Goal: Information Seeking & Learning: Learn about a topic

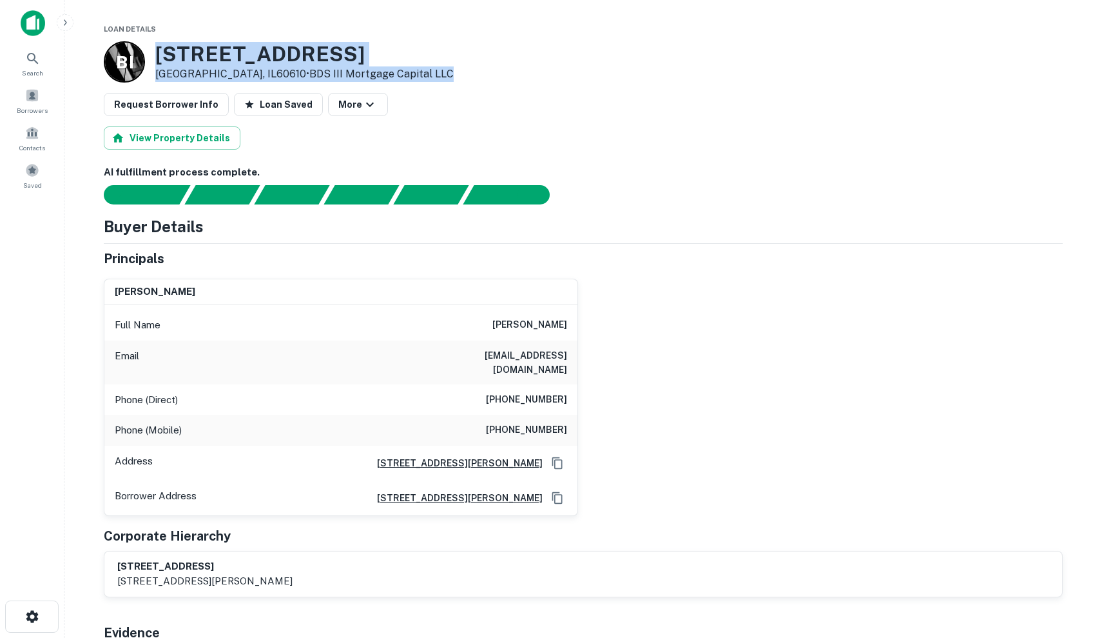
drag, startPoint x: 155, startPoint y: 53, endPoint x: 398, endPoint y: 71, distance: 243.7
click at [398, 71] on div "B I [STREET_ADDRESS] • BDS III Mortgage Capital LLC" at bounding box center [583, 61] width 959 height 41
click at [338, 113] on button "More" at bounding box center [358, 104] width 60 height 23
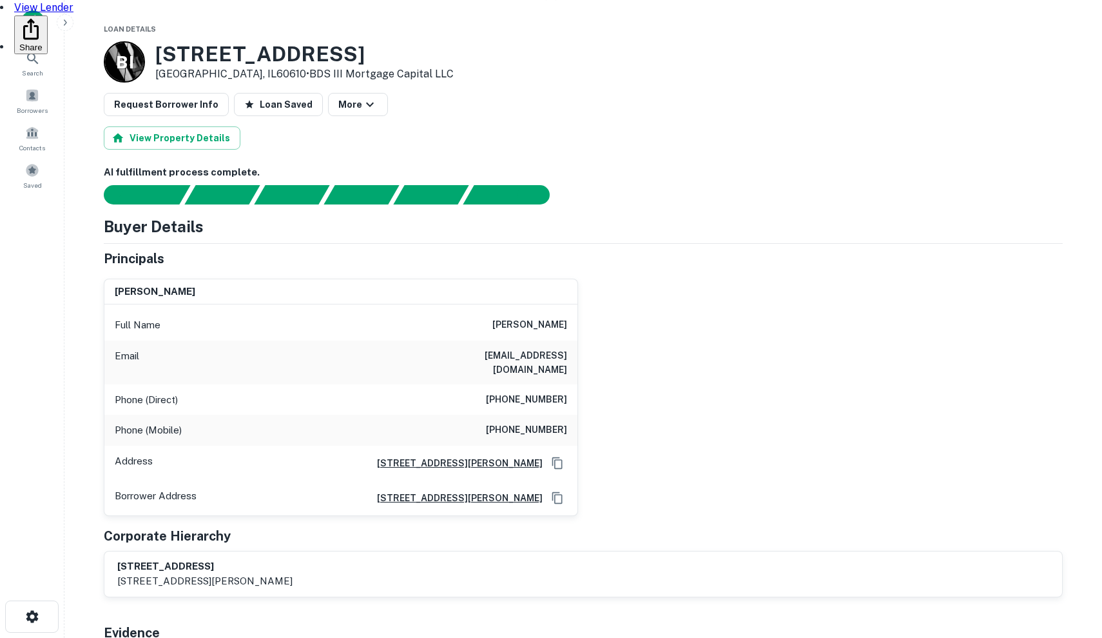
click at [479, 92] on div at bounding box center [551, 319] width 1102 height 638
click at [362, 107] on icon "button" at bounding box center [369, 104] width 15 height 15
click at [73, 14] on link "View Lender" at bounding box center [43, 7] width 59 height 12
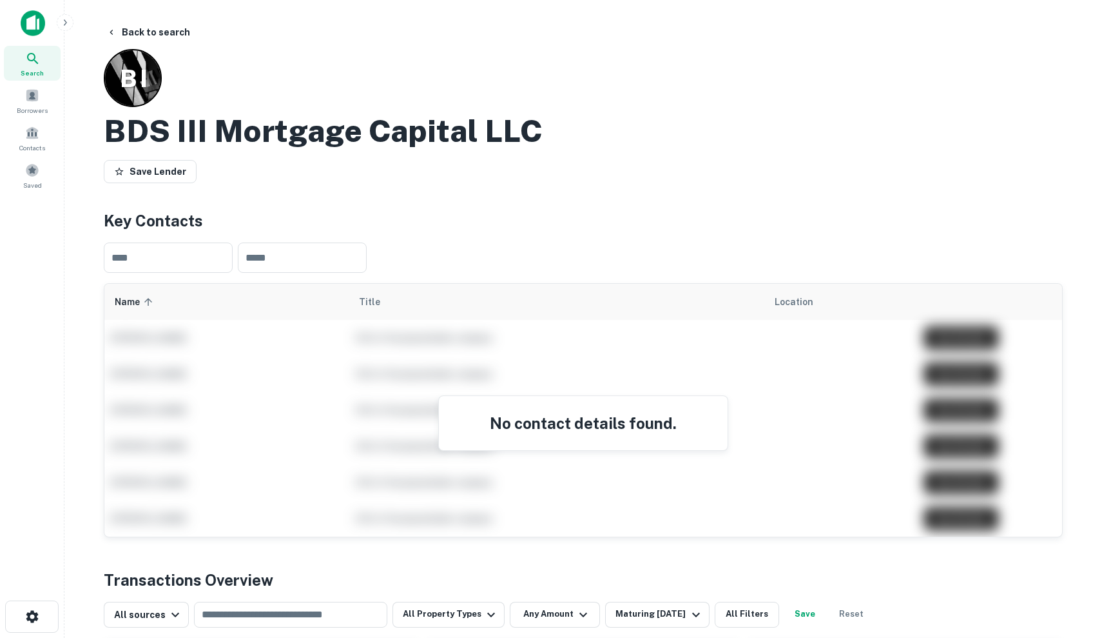
click at [549, 437] on div "No contact details found." at bounding box center [583, 423] width 289 height 54
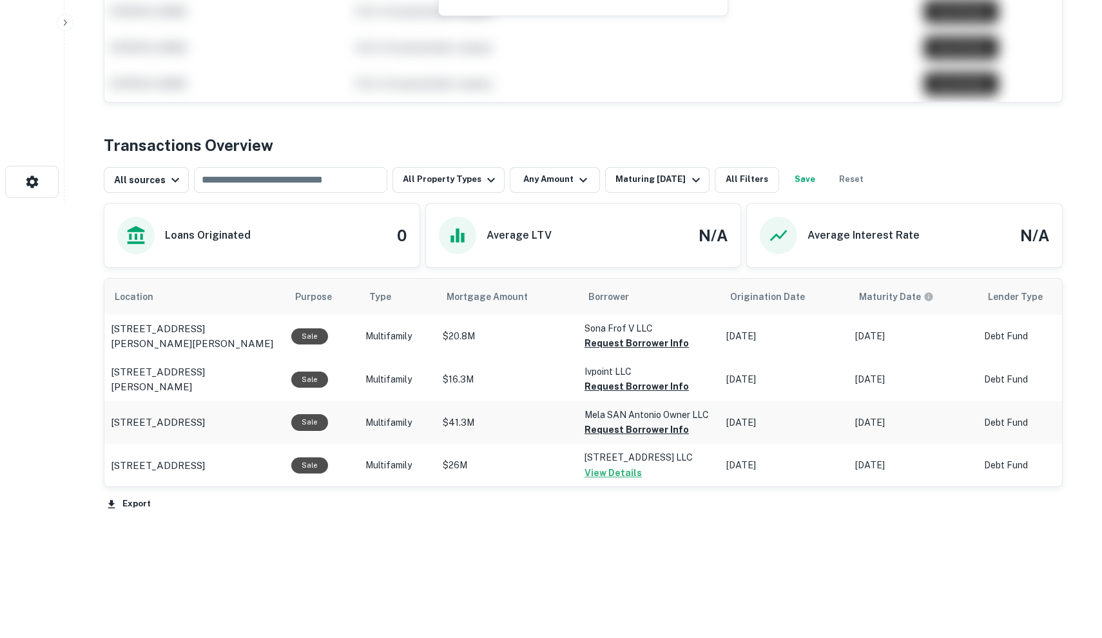
scroll to position [434, 0]
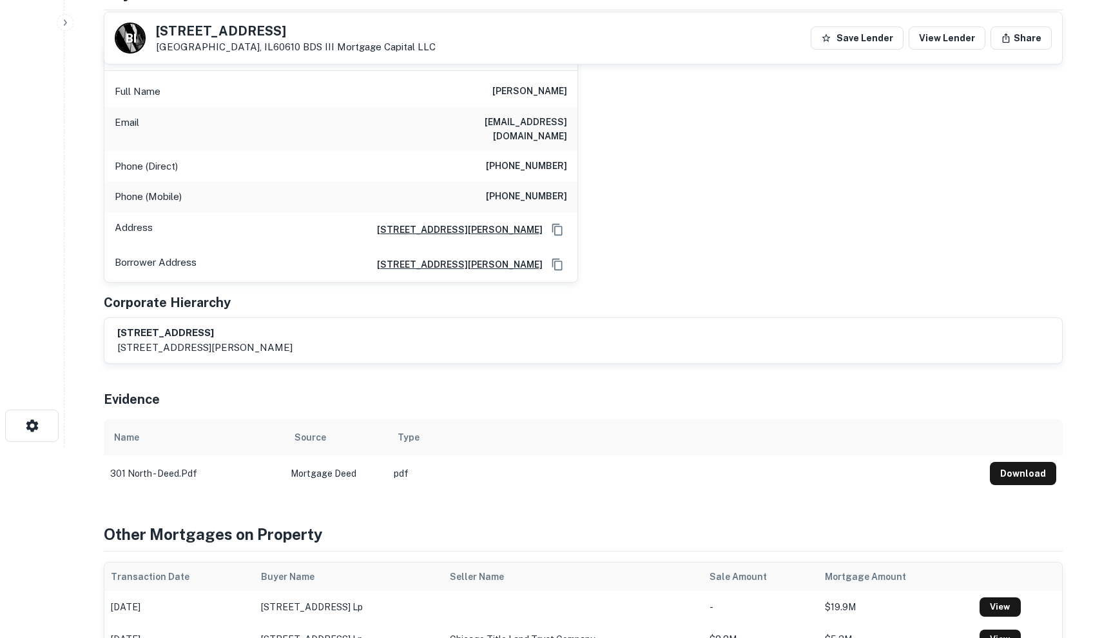
scroll to position [196, 0]
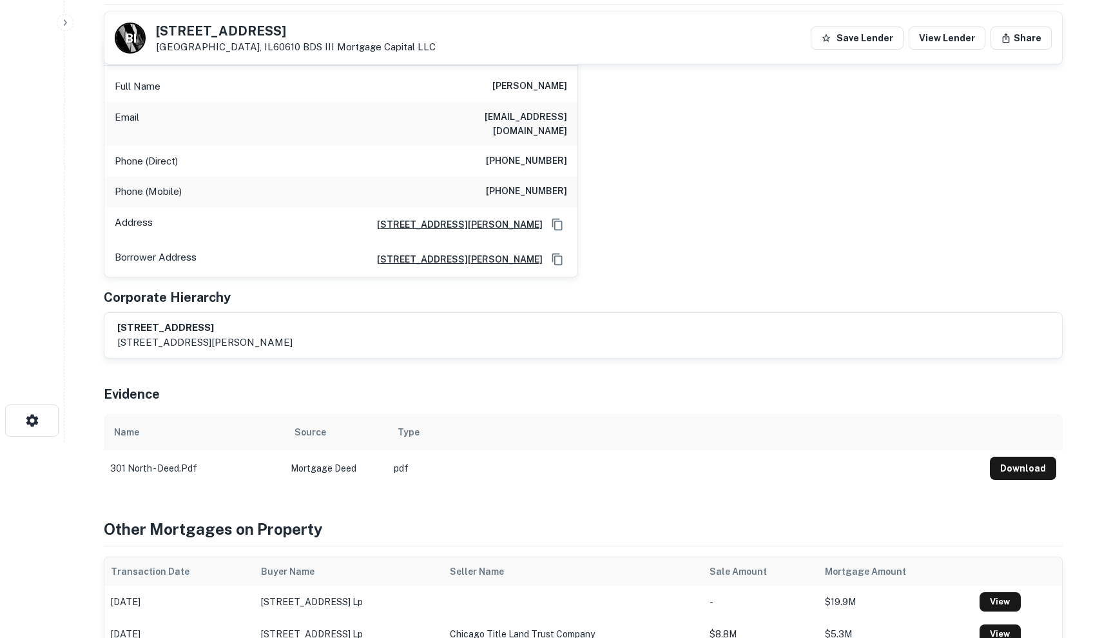
click at [497, 252] on h6 "1525 west homer street, suite 401, chicago, IL, 60642" at bounding box center [455, 259] width 176 height 14
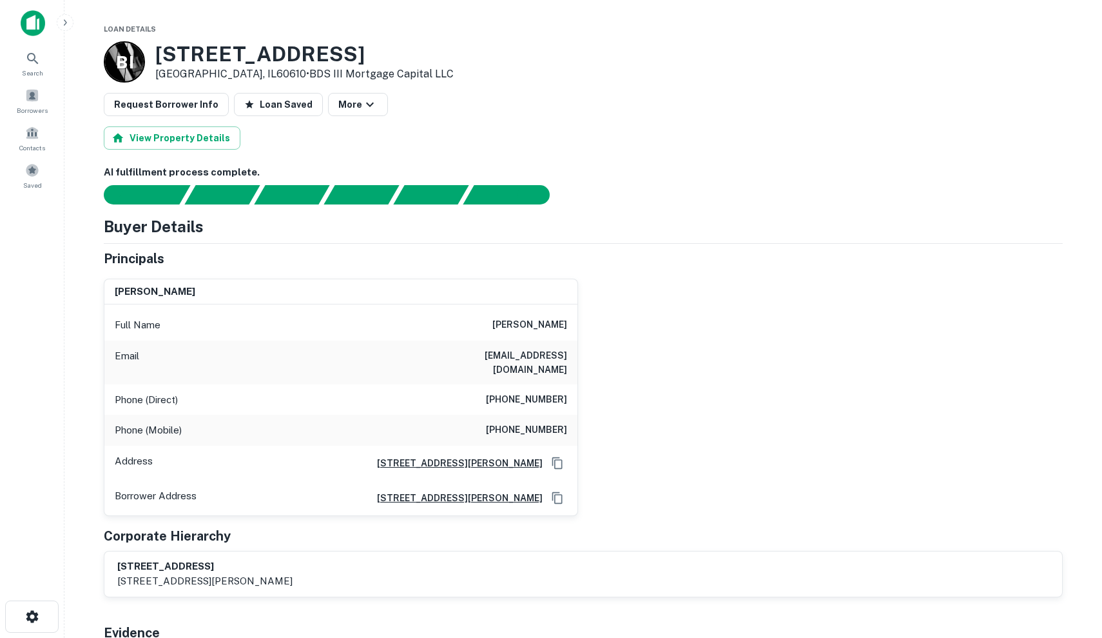
scroll to position [12, 0]
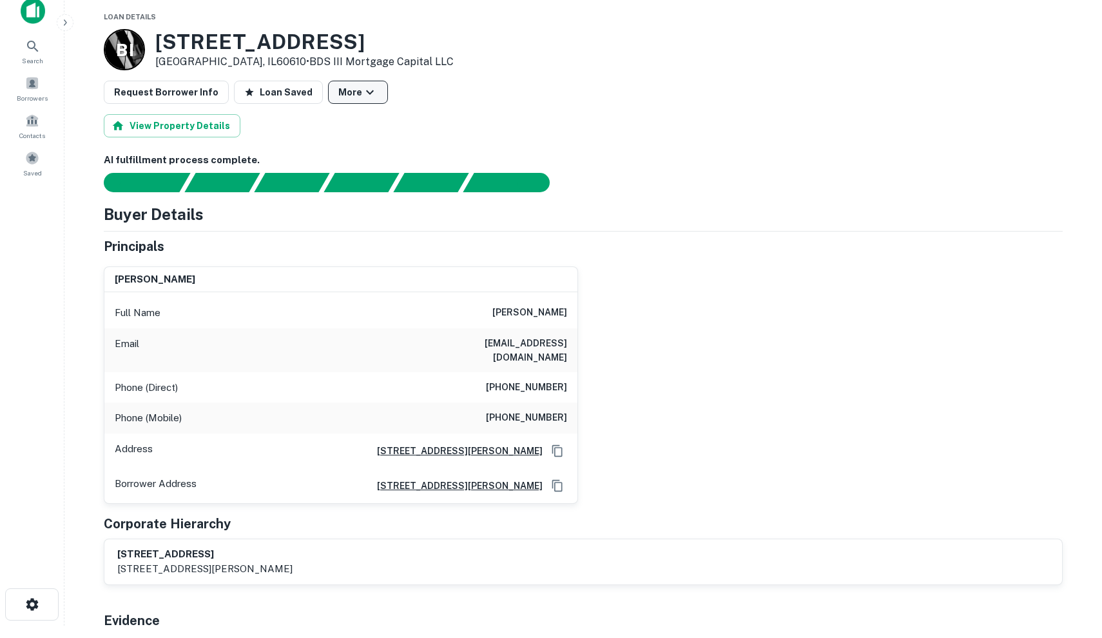
click at [362, 86] on icon "button" at bounding box center [369, 91] width 15 height 15
click at [358, 157] on button "Share" at bounding box center [347, 160] width 77 height 23
click at [656, 83] on div at bounding box center [551, 319] width 1102 height 638
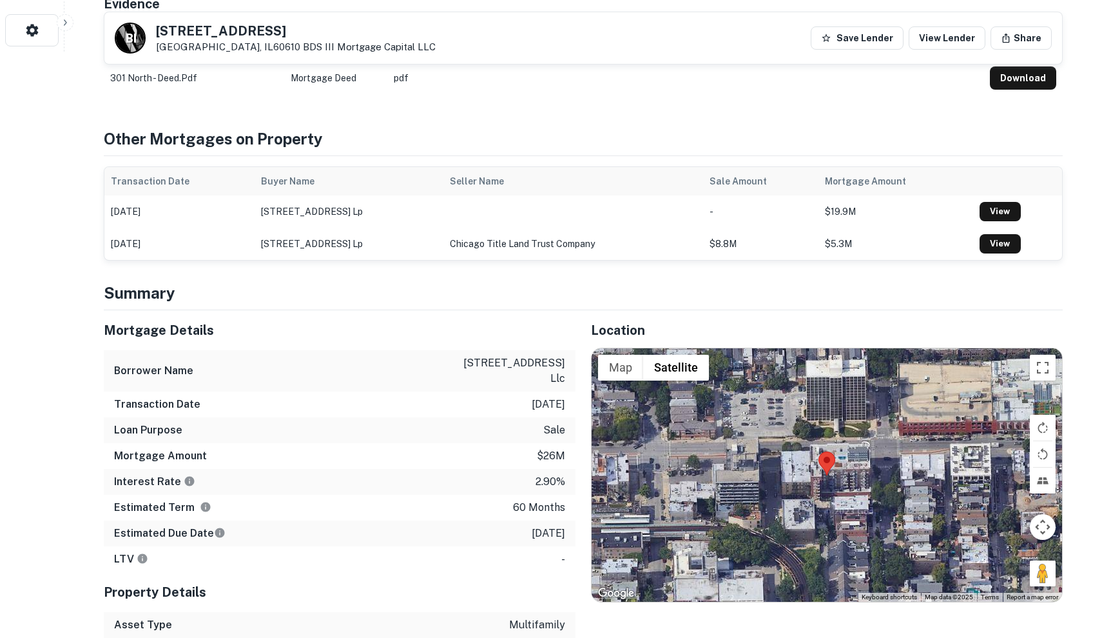
scroll to position [506, 0]
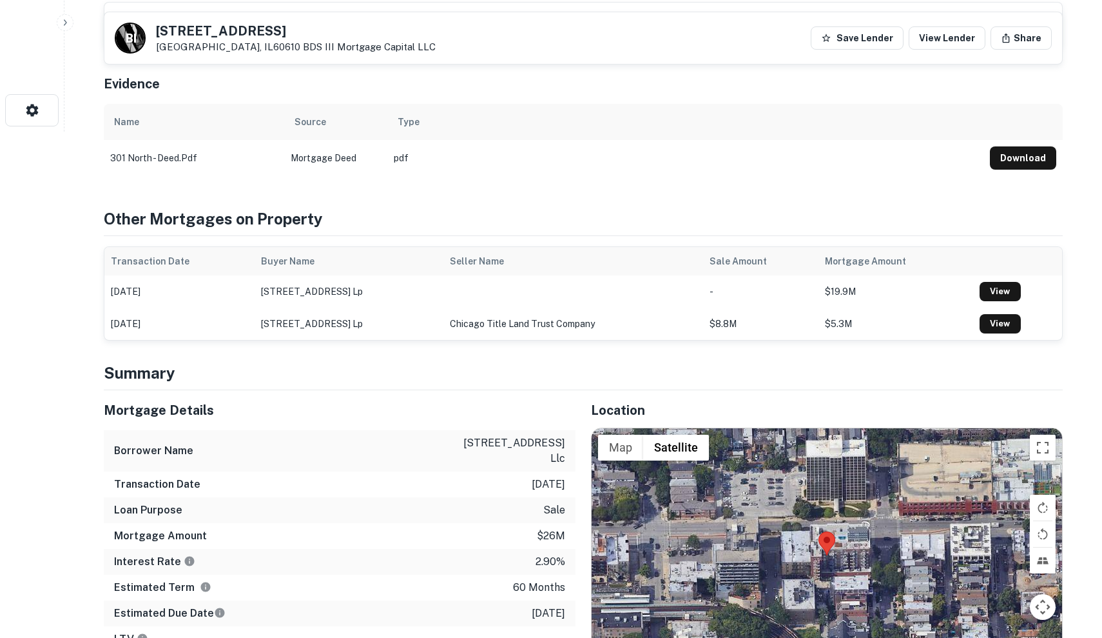
click at [182, 140] on td "301 north - deed.pdf" at bounding box center [194, 158] width 181 height 36
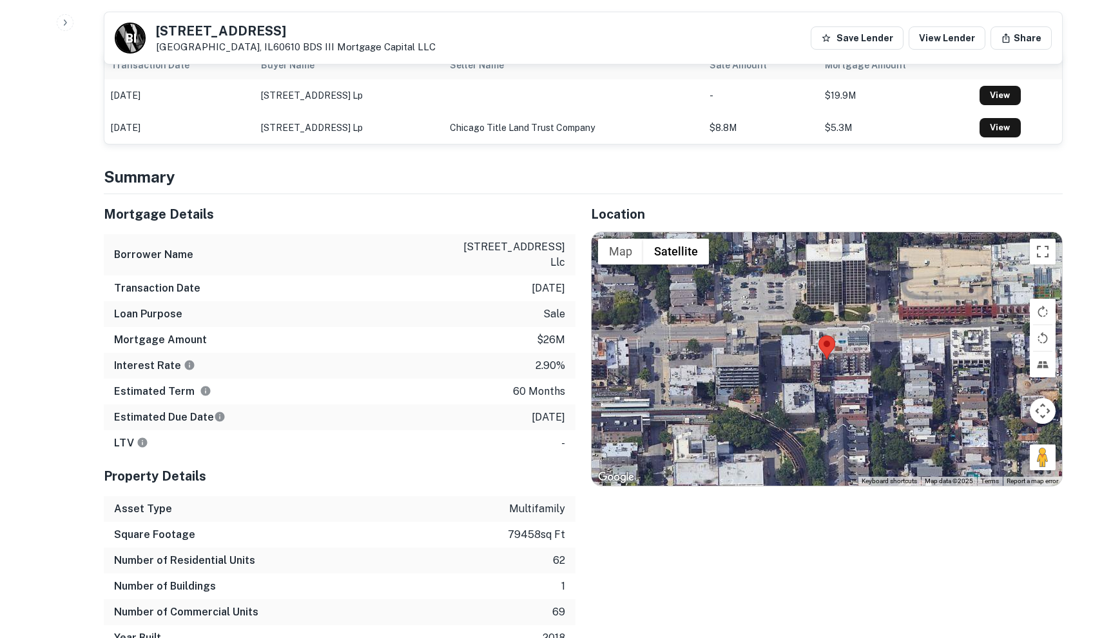
scroll to position [701, 0]
drag, startPoint x: 524, startPoint y: 315, endPoint x: 565, endPoint y: 393, distance: 88.2
click at [565, 393] on div "Mortgage Details Borrower Name 301 w north avenue llc Transaction Date 10/13/20…" at bounding box center [340, 326] width 472 height 262
click at [565, 405] on div "Estimated Due Date 10/13/2025" at bounding box center [340, 418] width 472 height 26
drag, startPoint x: 565, startPoint y: 393, endPoint x: 551, endPoint y: 269, distance: 125.2
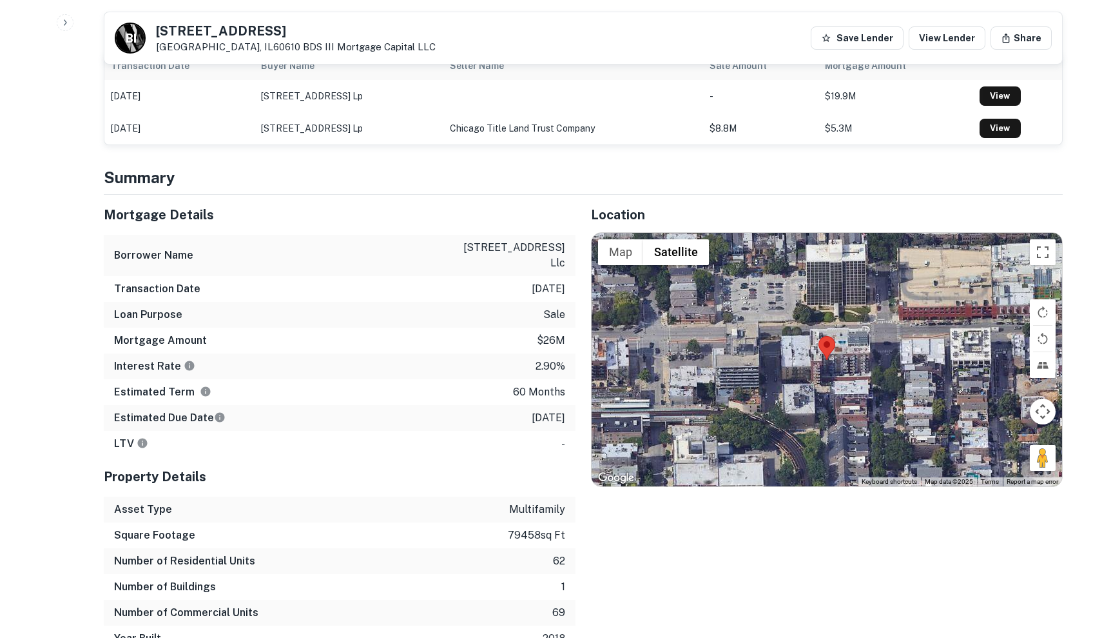
click at [551, 268] on div "Mortgage Details Borrower Name 301 w north avenue llc Transaction Date 10/13/20…" at bounding box center [340, 326] width 472 height 262
click at [551, 276] on div "Transaction Date 10/13/2020" at bounding box center [340, 289] width 472 height 26
drag, startPoint x: 440, startPoint y: 231, endPoint x: 567, endPoint y: 229, distance: 126.4
click at [567, 235] on div "Borrower Name 301 w north avenue llc" at bounding box center [340, 255] width 472 height 41
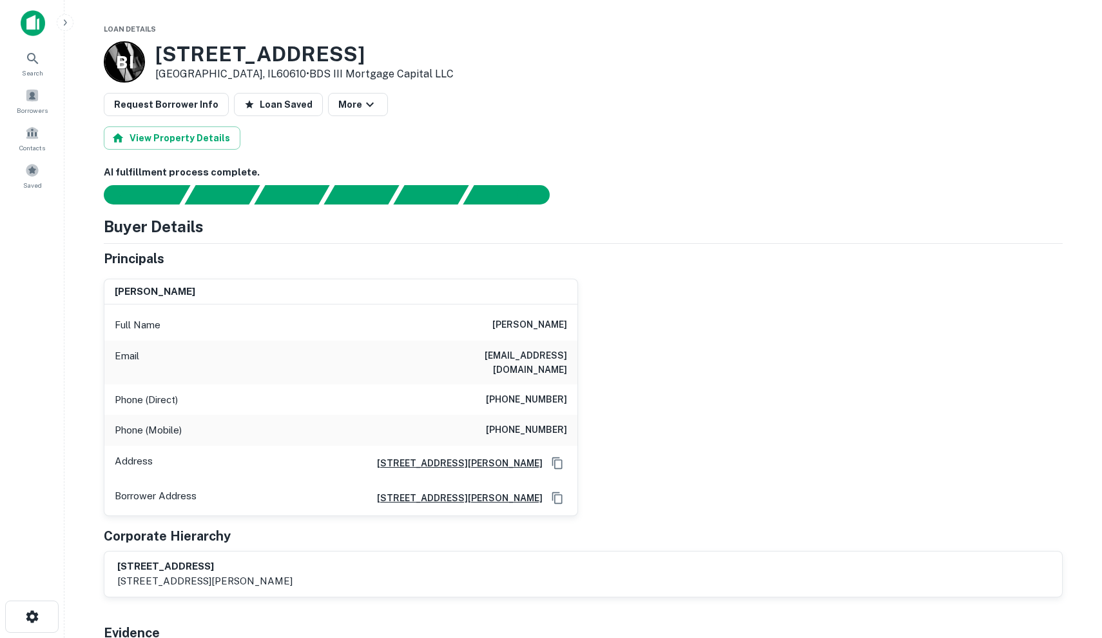
scroll to position [0, 0]
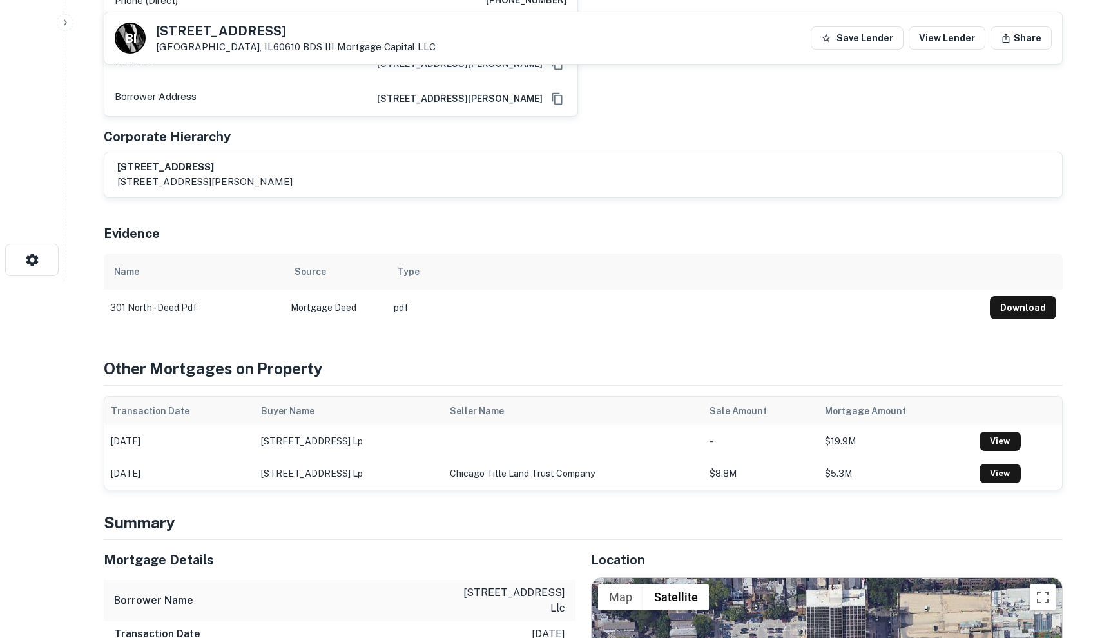
scroll to position [208, 0]
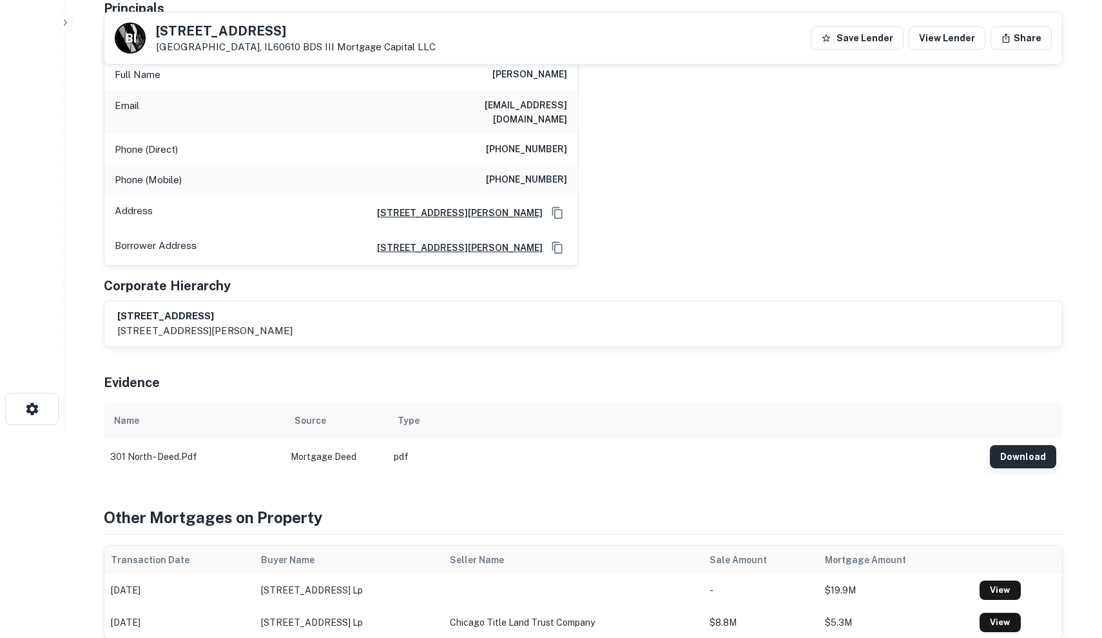
click at [1030, 445] on button "Download" at bounding box center [1023, 456] width 66 height 23
click at [821, 416] on th "Type" at bounding box center [685, 420] width 596 height 36
click at [1011, 445] on button "Download" at bounding box center [1023, 456] width 66 height 23
click at [1016, 445] on button "Download" at bounding box center [1023, 456] width 66 height 23
click at [876, 438] on td "pdf" at bounding box center [685, 456] width 596 height 36
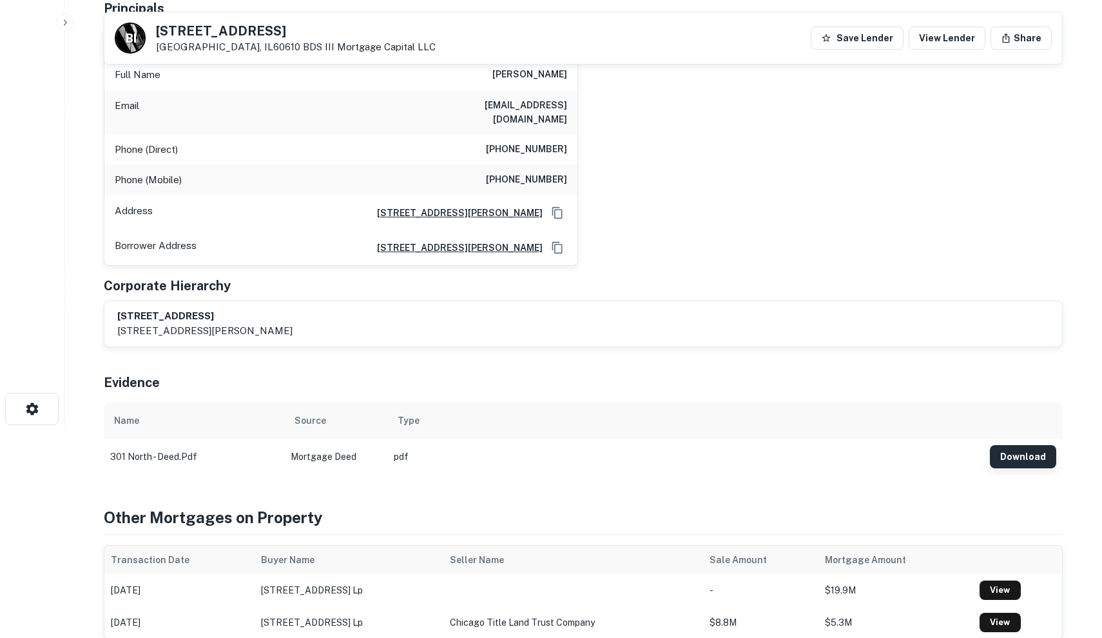
click at [1013, 447] on button "Download" at bounding box center [1023, 456] width 66 height 23
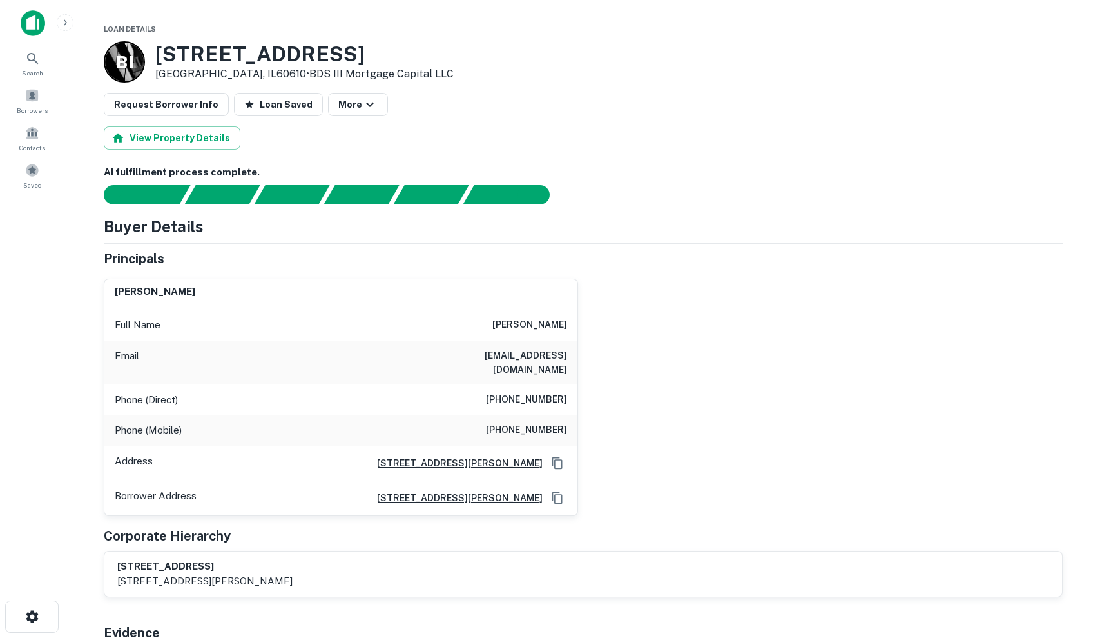
scroll to position [0, 0]
click at [679, 219] on div "Buyer Details" at bounding box center [583, 226] width 959 height 23
click at [170, 142] on button "View Property Details" at bounding box center [172, 137] width 137 height 23
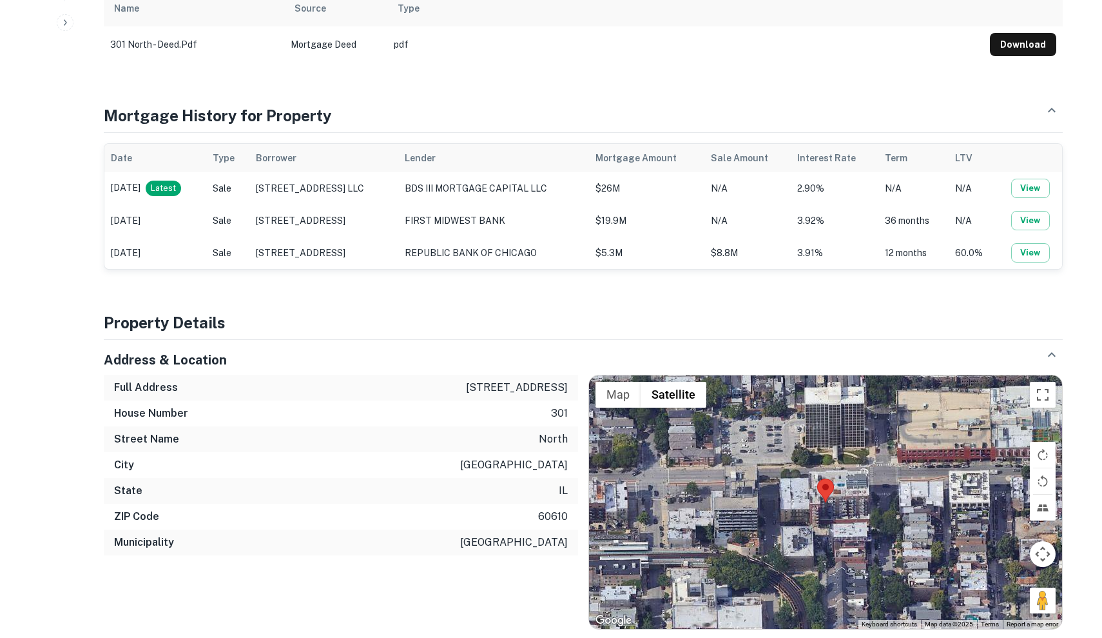
scroll to position [638, 0]
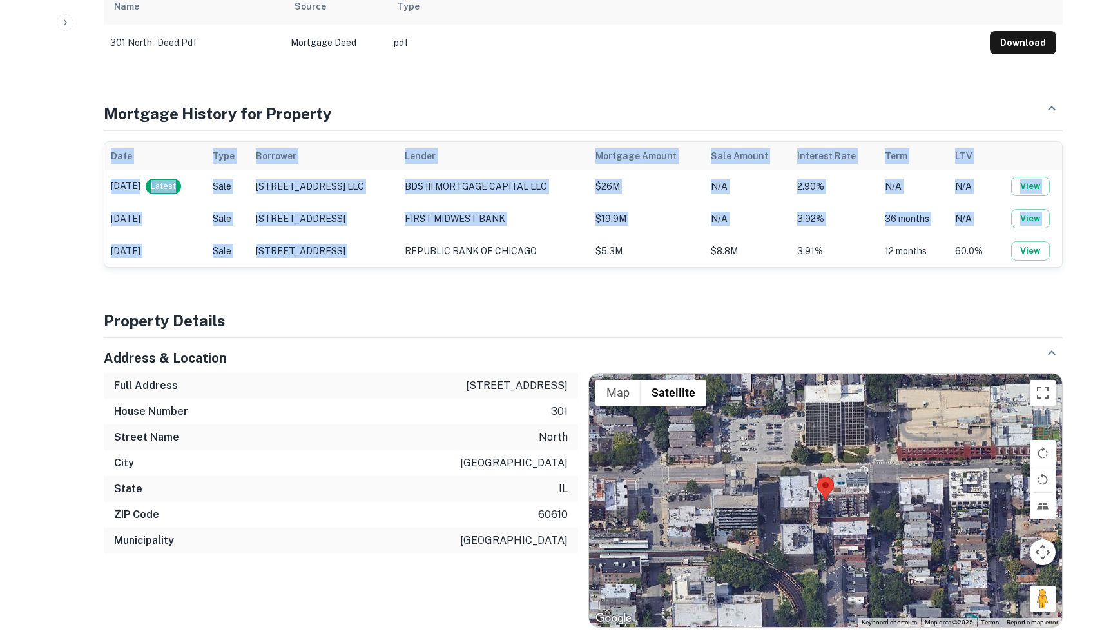
drag, startPoint x: 436, startPoint y: 232, endPoint x: 695, endPoint y: 113, distance: 285.0
click at [695, 113] on div "Mortgage History for Property Date Type Borrower Lender Mortgage Amount Sale Am…" at bounding box center [583, 180] width 959 height 176
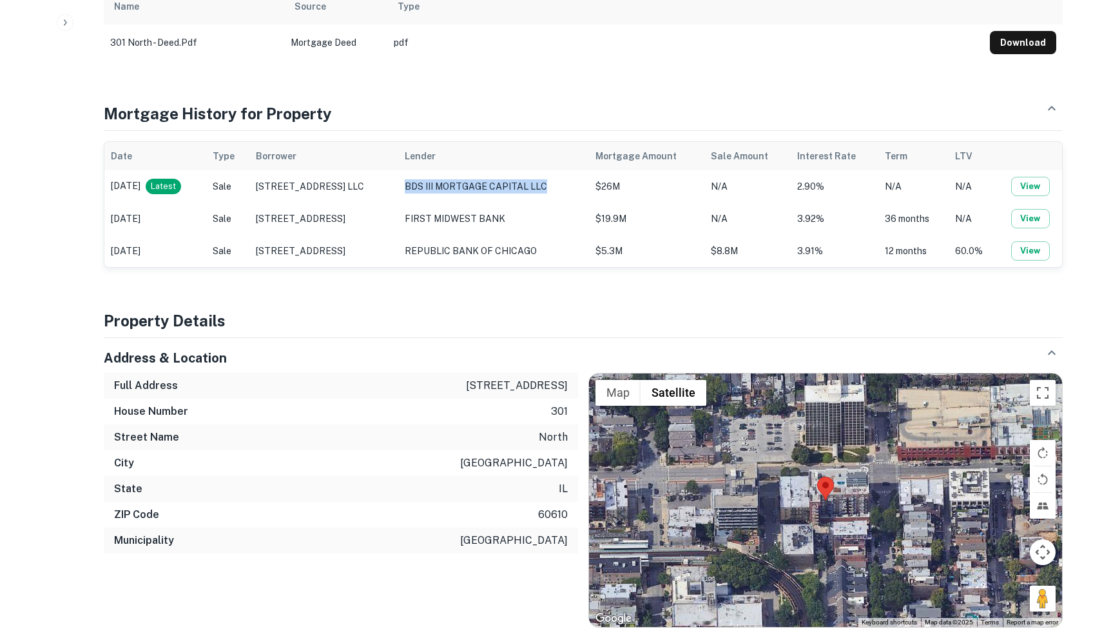
drag, startPoint x: 434, startPoint y: 173, endPoint x: 577, endPoint y: 165, distance: 143.3
click at [577, 170] on td "BDS III MORTGAGE CAPITAL LLC" at bounding box center [493, 186] width 191 height 32
copy td "BDS III MORTGAGE CAPITAL LLC"
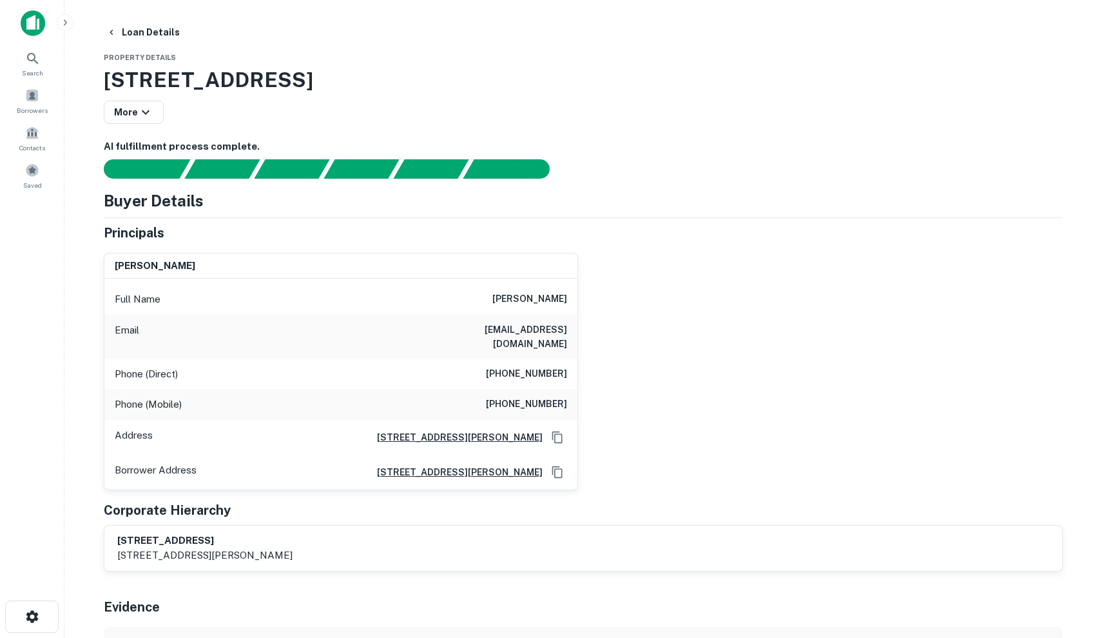
scroll to position [-1, 0]
click at [761, 289] on div "f. martin paris, jr. Full Name f. martin paris, jr. Email martinfparis@gmail.co…" at bounding box center [578, 366] width 970 height 248
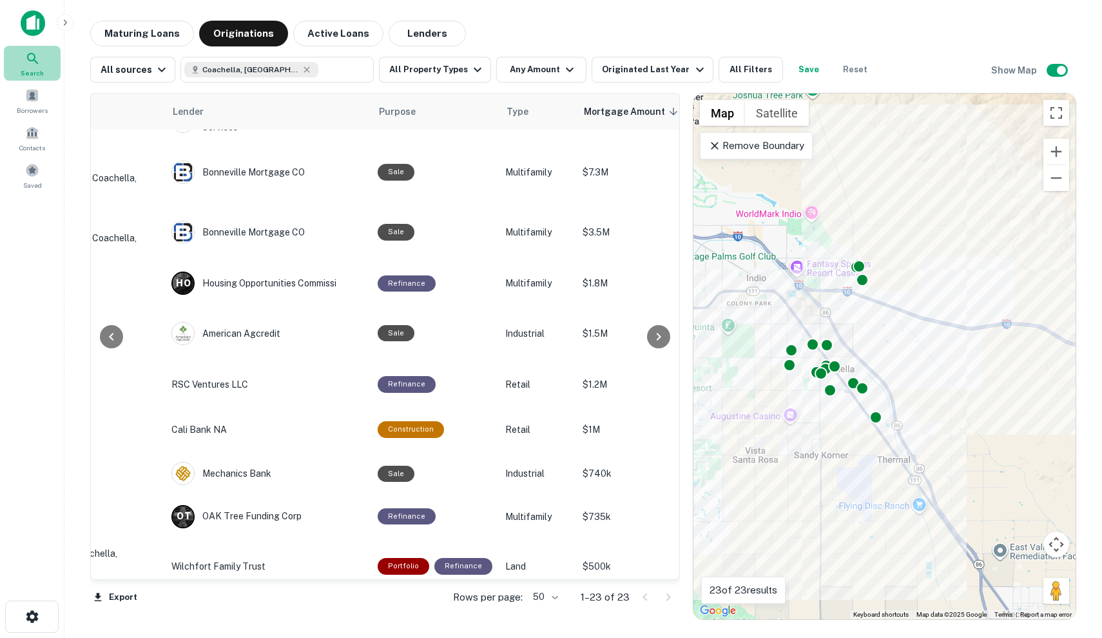
click at [37, 48] on div "Search" at bounding box center [32, 63] width 57 height 35
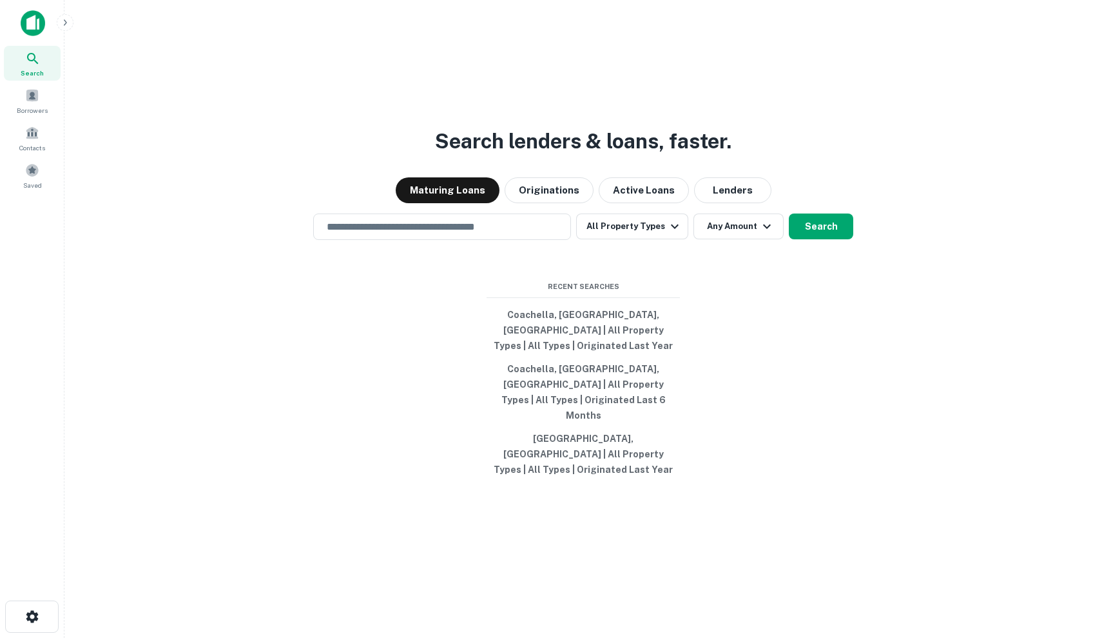
click at [480, 244] on div "Search lenders & loans, faster. Maturing Loans Originations Active Loans Lender…" at bounding box center [583, 350] width 1017 height 638
click at [436, 234] on input "text" at bounding box center [442, 226] width 246 height 15
type input "********"
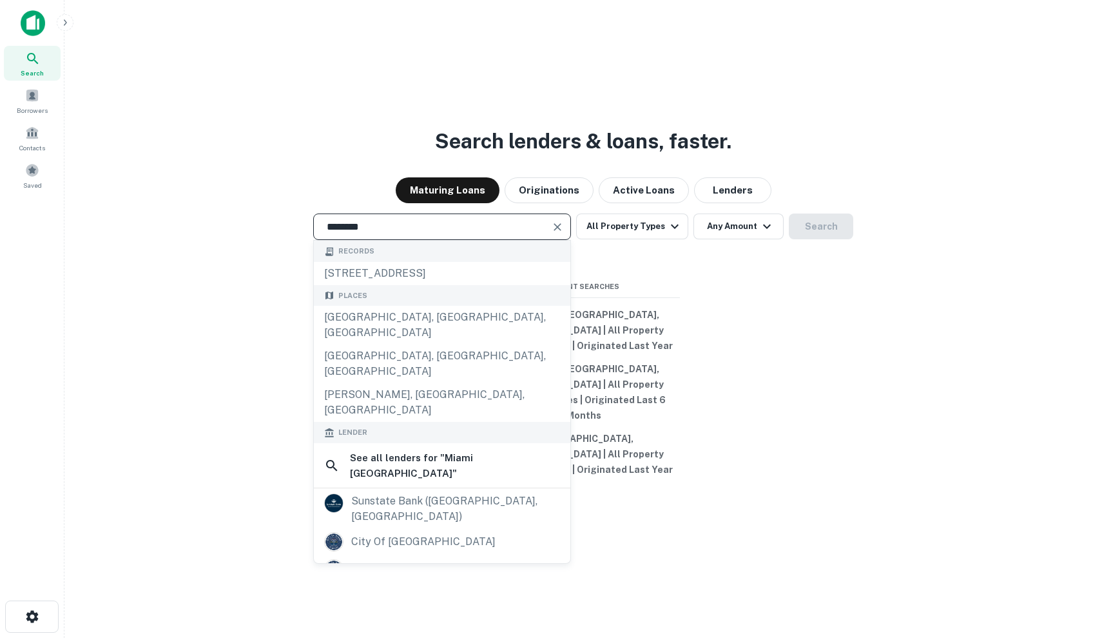
click at [561, 231] on icon "Clear" at bounding box center [558, 227] width 8 height 8
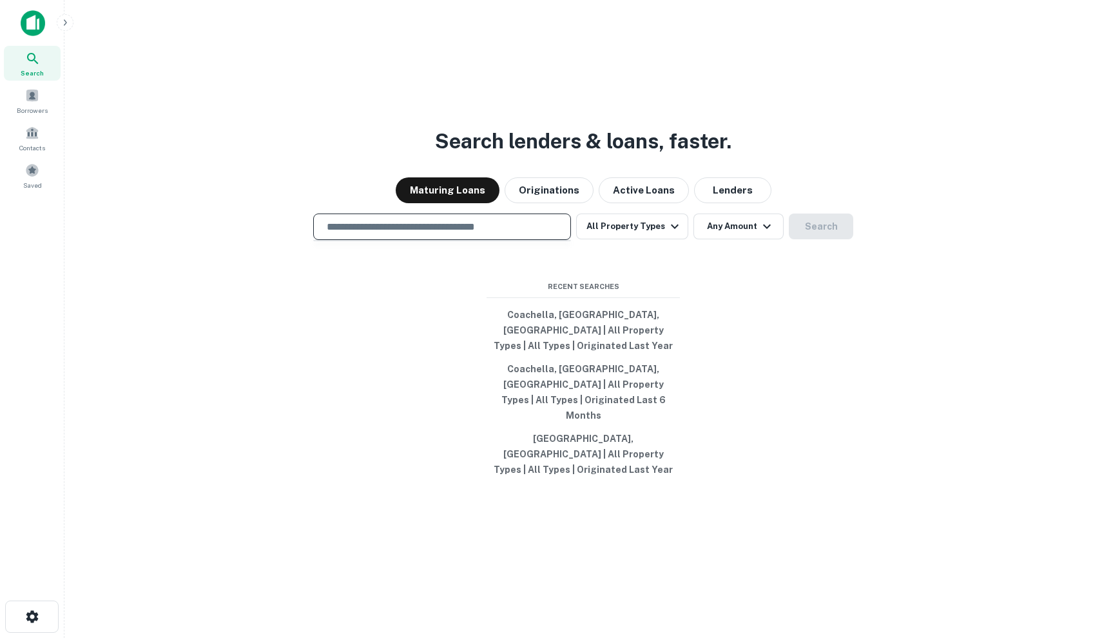
click at [538, 234] on input "text" at bounding box center [442, 226] width 246 height 15
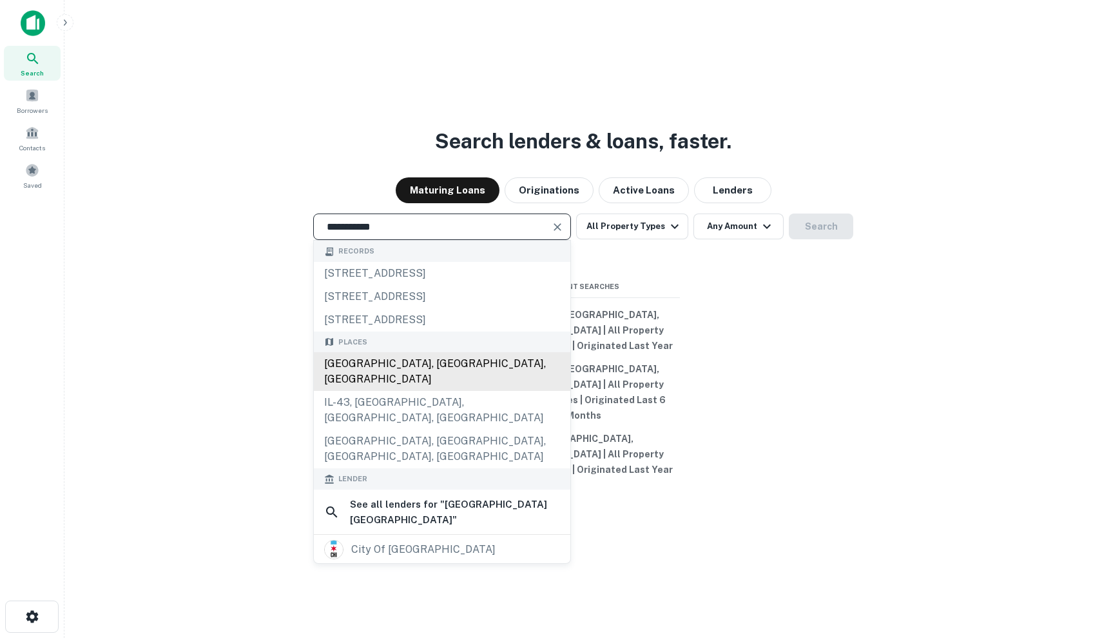
click at [447, 391] on div "[GEOGRAPHIC_DATA], [GEOGRAPHIC_DATA], [GEOGRAPHIC_DATA]" at bounding box center [442, 371] width 257 height 39
type input "**********"
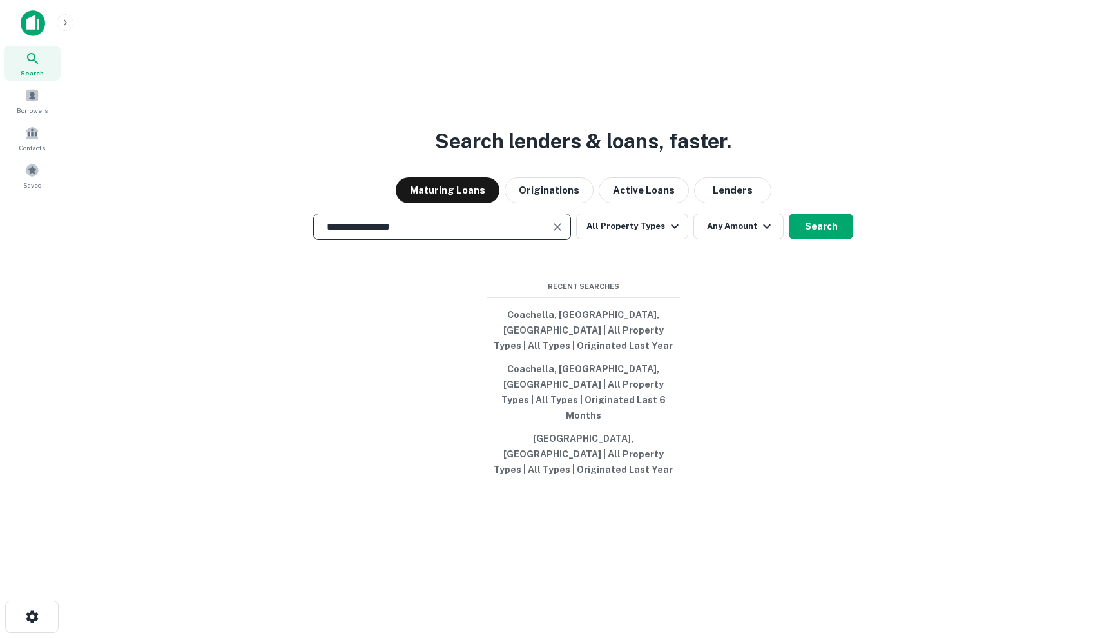
click at [854, 240] on div "**********" at bounding box center [583, 226] width 1017 height 26
click at [840, 239] on button "Search" at bounding box center [821, 226] width 64 height 26
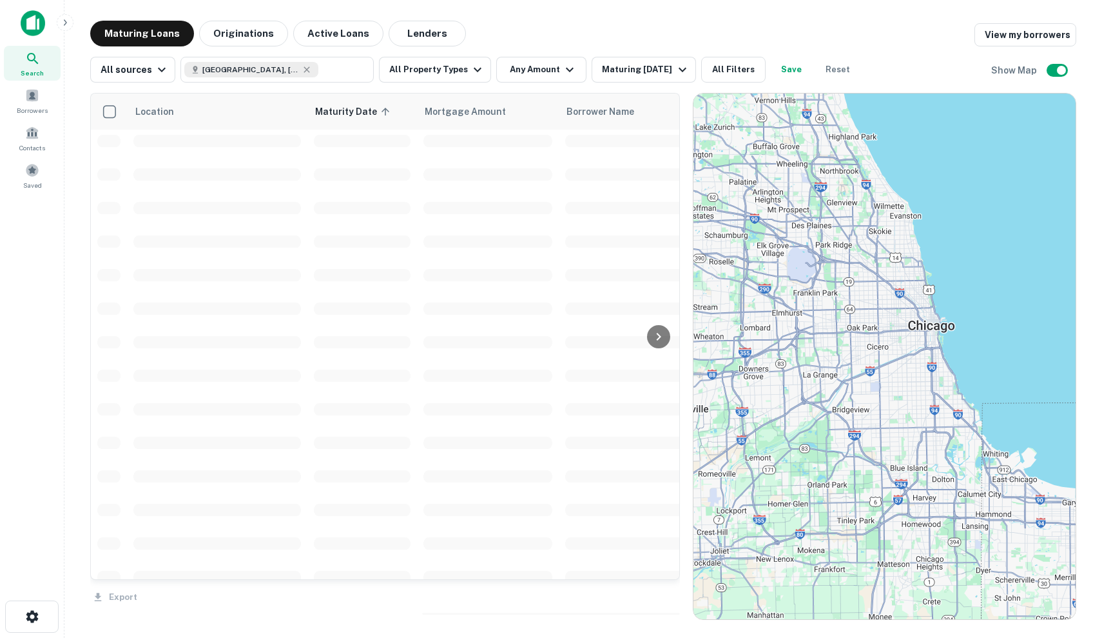
scroll to position [73, 0]
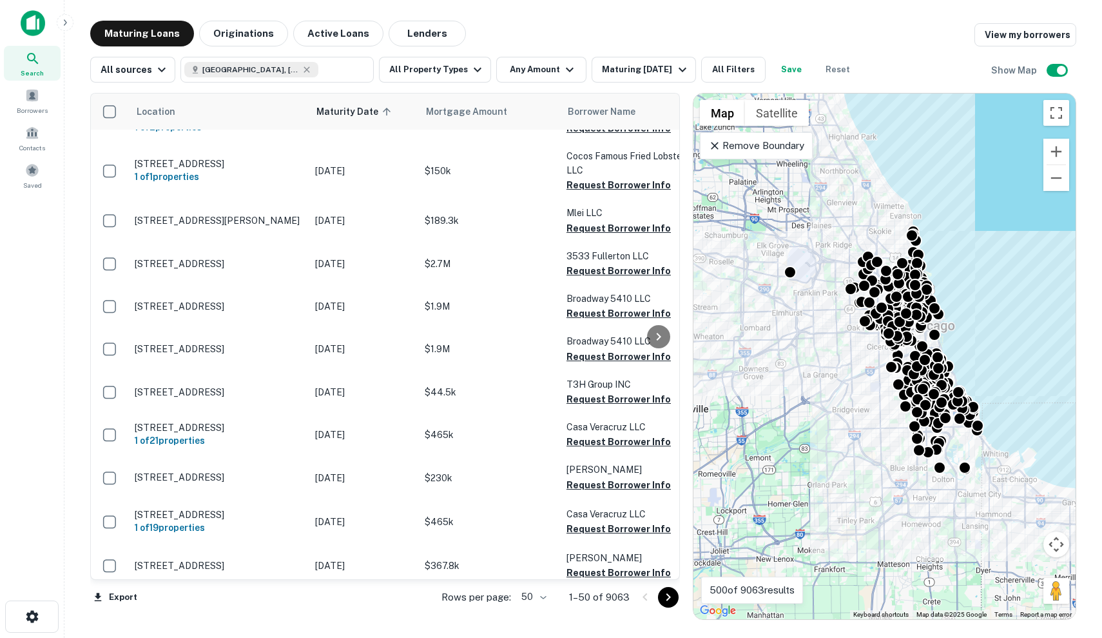
click at [794, 147] on p "Remove Boundary" at bounding box center [756, 145] width 96 height 15
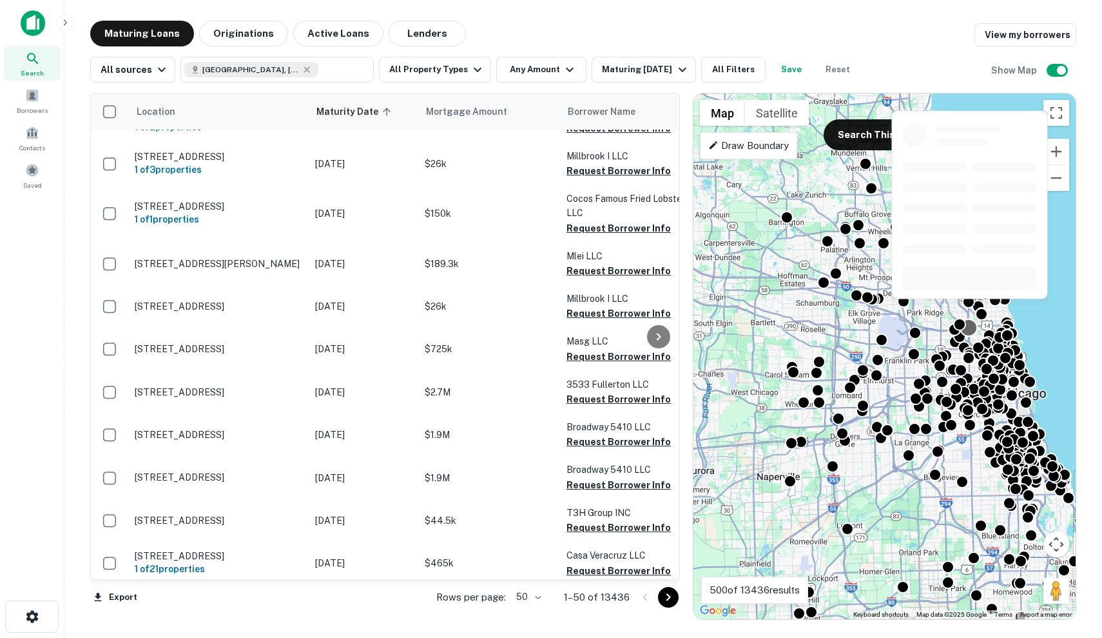
drag, startPoint x: 847, startPoint y: 195, endPoint x: 971, endPoint y: 330, distance: 183.4
click at [971, 330] on div "To activate drag with keyboard, press Alt + Enter. Once in keyboard drag state,…" at bounding box center [885, 355] width 382 height 525
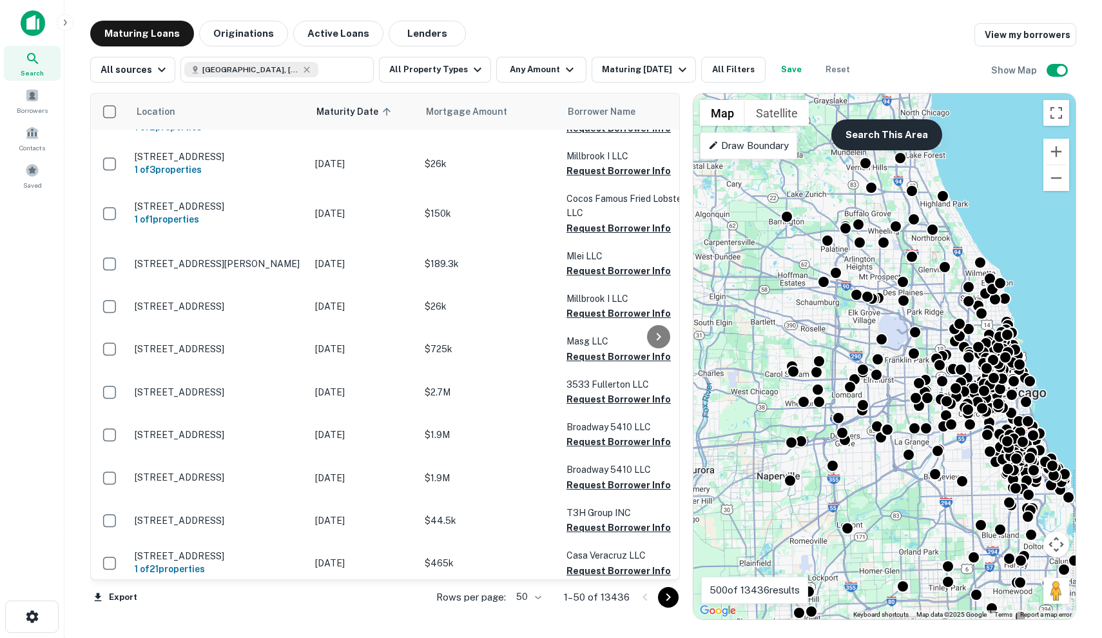
click at [887, 141] on button "Search This Area" at bounding box center [887, 134] width 111 height 31
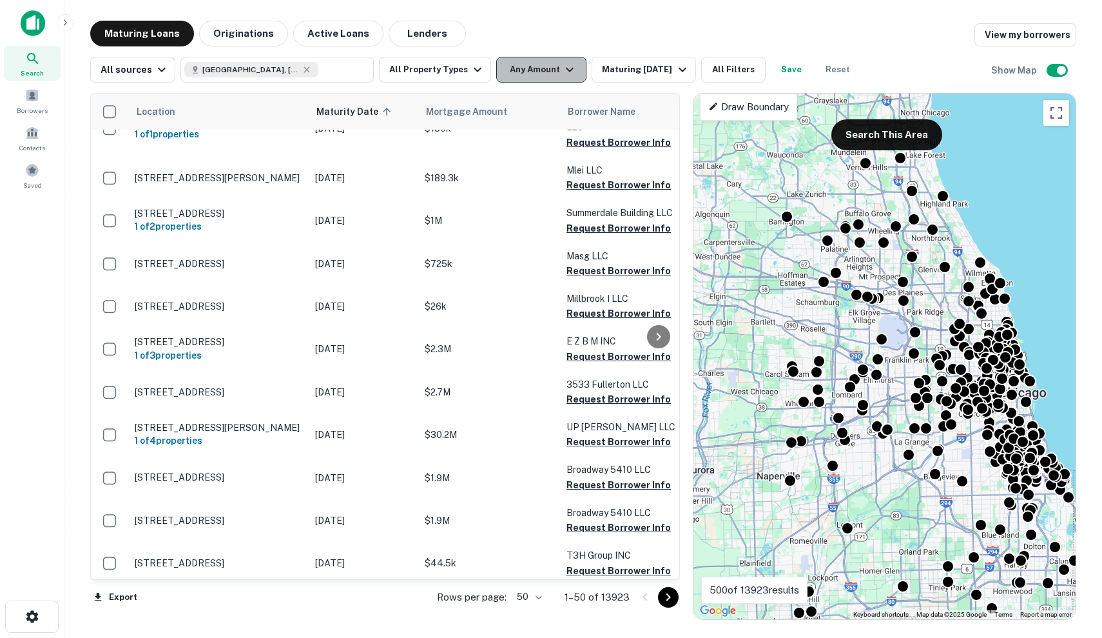
click at [561, 77] on button "Any Amount" at bounding box center [541, 70] width 90 height 26
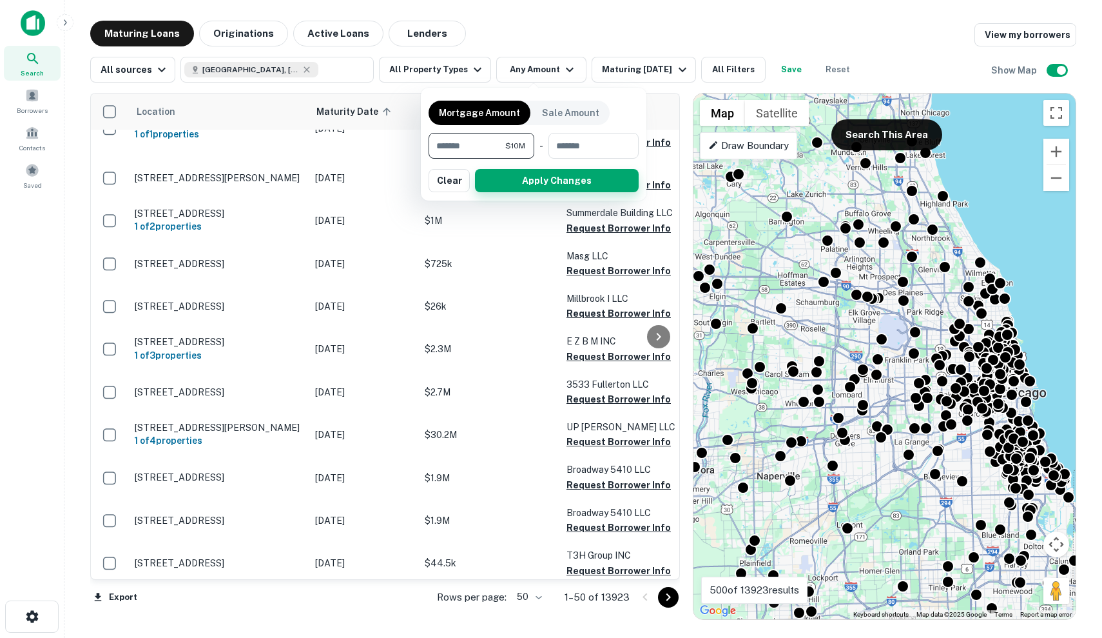
type input "********"
drag, startPoint x: 552, startPoint y: 185, endPoint x: 601, endPoint y: 109, distance: 90.8
click at [552, 185] on button "Apply Changes" at bounding box center [557, 180] width 164 height 23
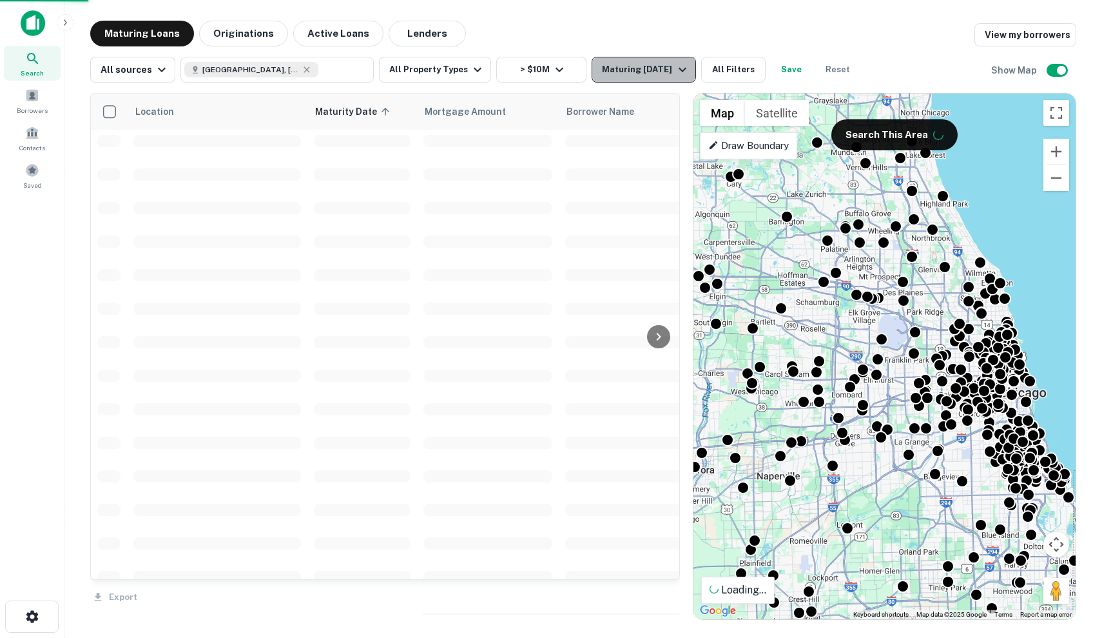
click at [644, 64] on div "Maturing [DATE]" at bounding box center [646, 69] width 88 height 15
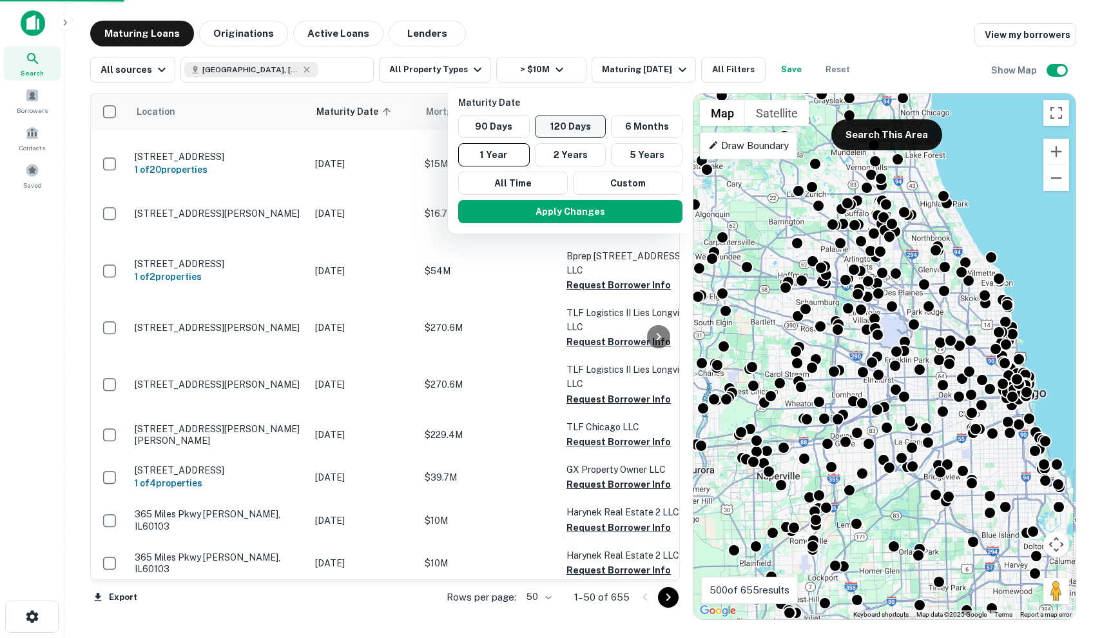
click at [565, 129] on button "120 Days" at bounding box center [571, 126] width 72 height 23
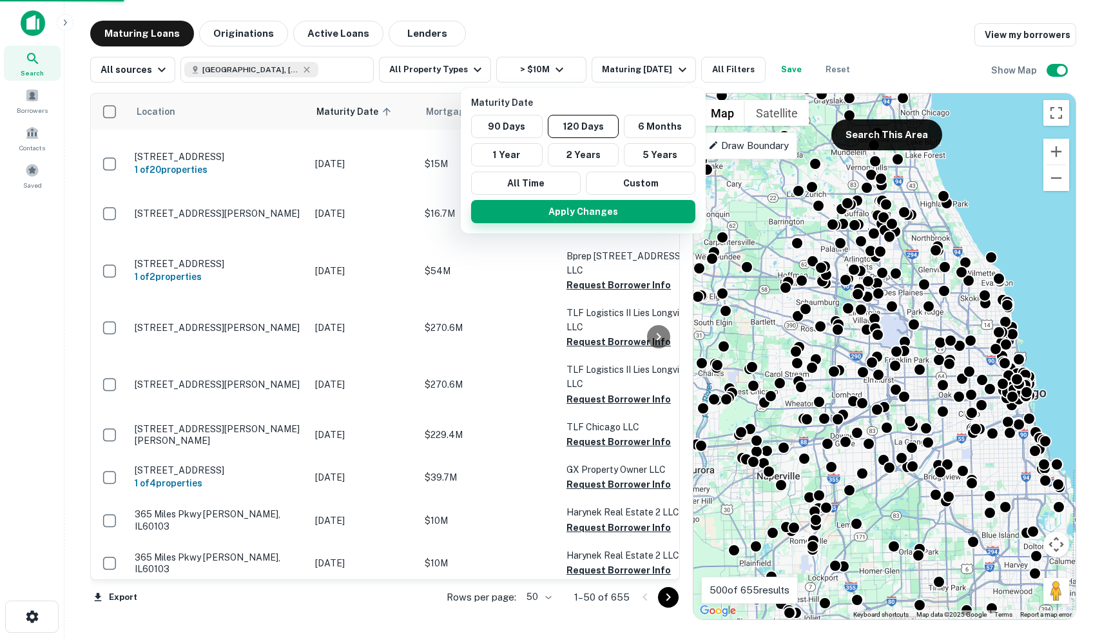
click at [565, 217] on button "Apply Changes" at bounding box center [583, 211] width 224 height 23
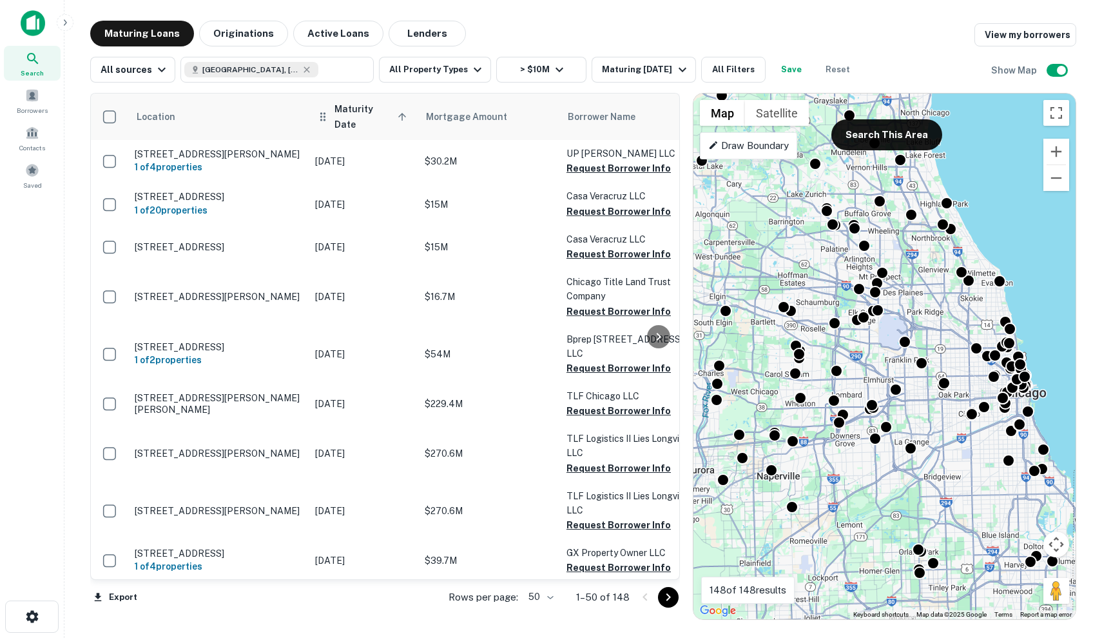
click at [358, 115] on span "Maturity Date sorted ascending" at bounding box center [373, 116] width 76 height 31
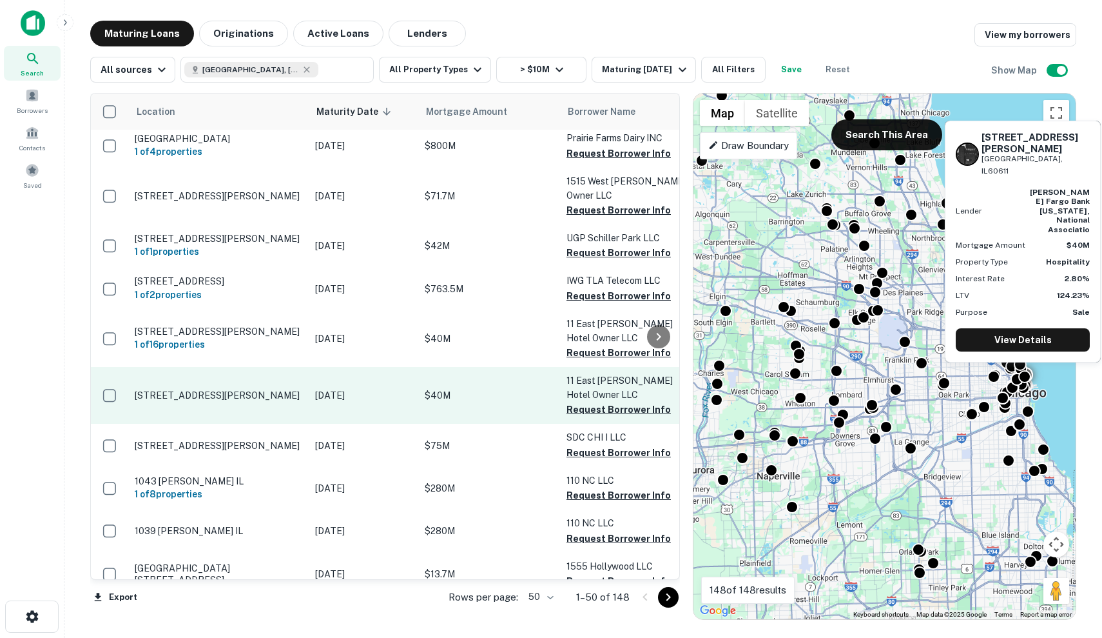
scroll to position [1557, 0]
click at [364, 388] on p "[DATE]" at bounding box center [363, 395] width 97 height 14
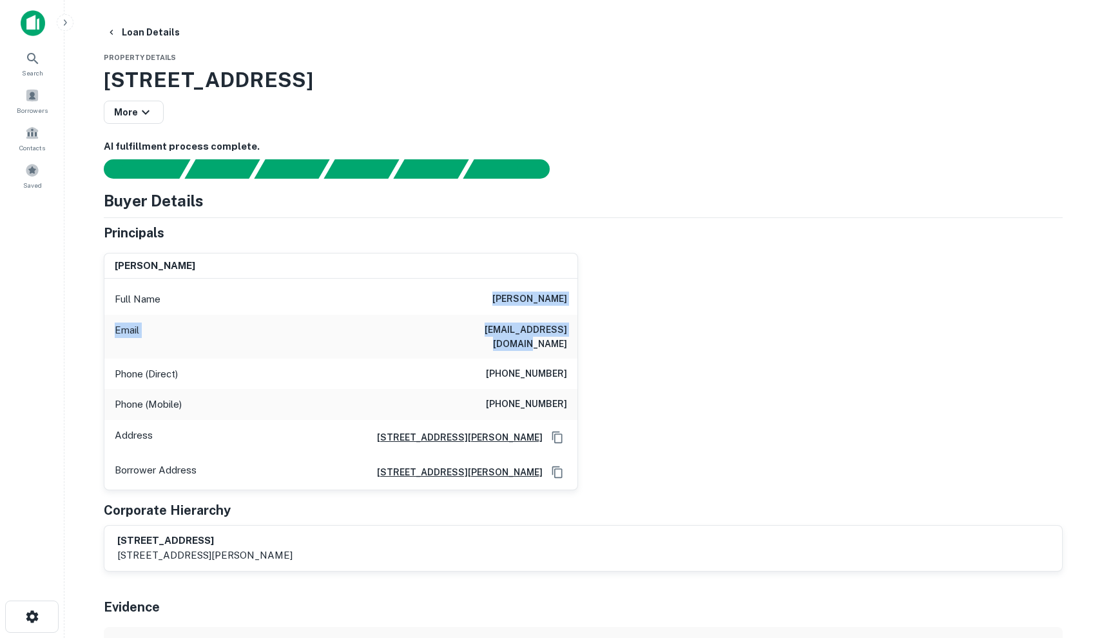
drag, startPoint x: 493, startPoint y: 289, endPoint x: 574, endPoint y: 343, distance: 97.3
click at [574, 343] on div "Full Name [PERSON_NAME] Email [EMAIL_ADDRESS][DOMAIN_NAME] Phone (Direct) [PHON…" at bounding box center [340, 383] width 473 height 211
click at [574, 343] on div "Email [EMAIL_ADDRESS][DOMAIN_NAME]" at bounding box center [340, 337] width 473 height 44
